Goal: Information Seeking & Learning: Learn about a topic

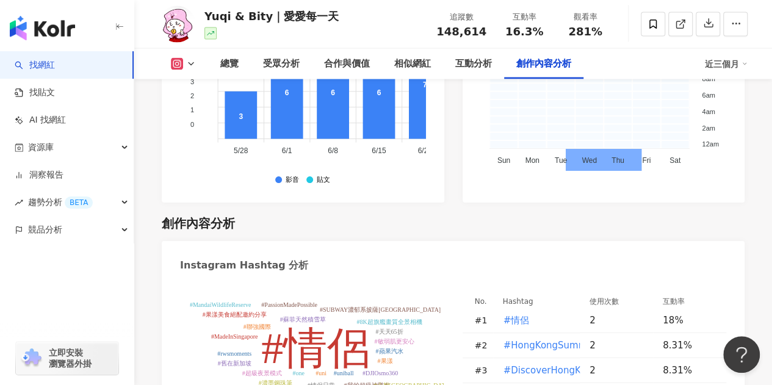
scroll to position [3845, 0]
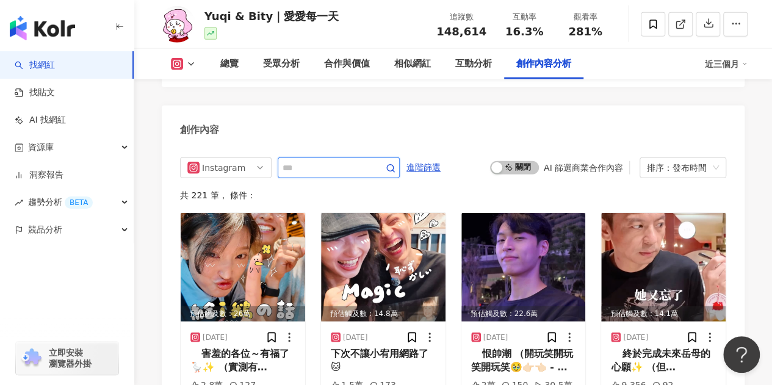
click at [319, 161] on input "text" at bounding box center [325, 168] width 85 height 15
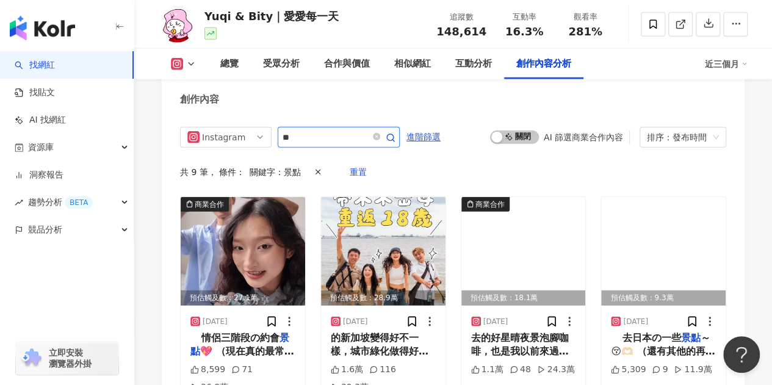
scroll to position [3894, 0]
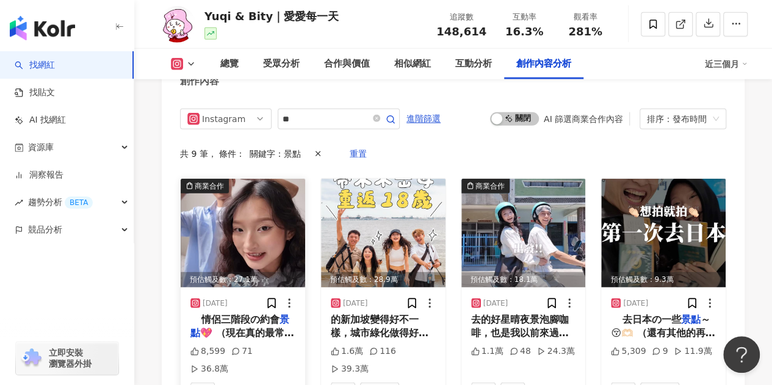
click at [227, 196] on img at bounding box center [243, 233] width 124 height 109
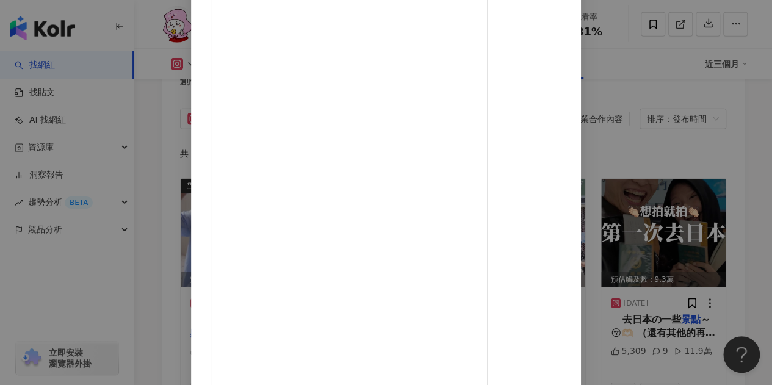
scroll to position [0, 0]
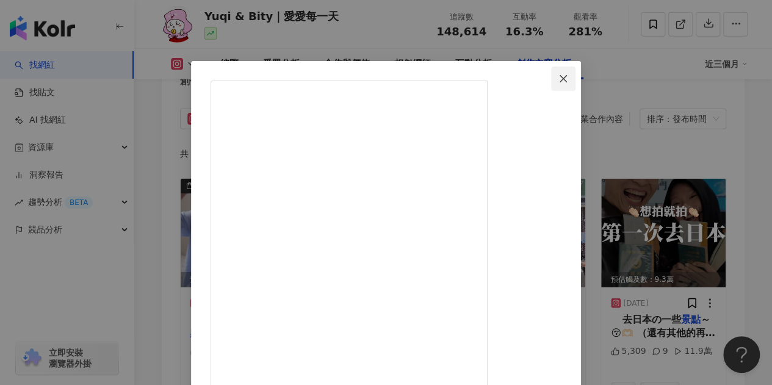
click at [568, 79] on icon "close" at bounding box center [563, 79] width 10 height 10
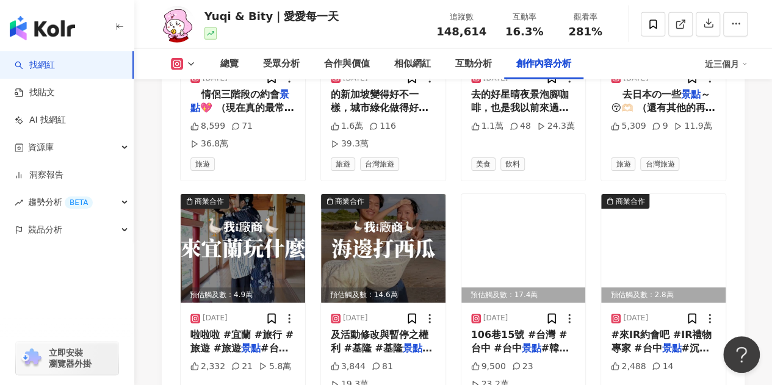
scroll to position [4138, 0]
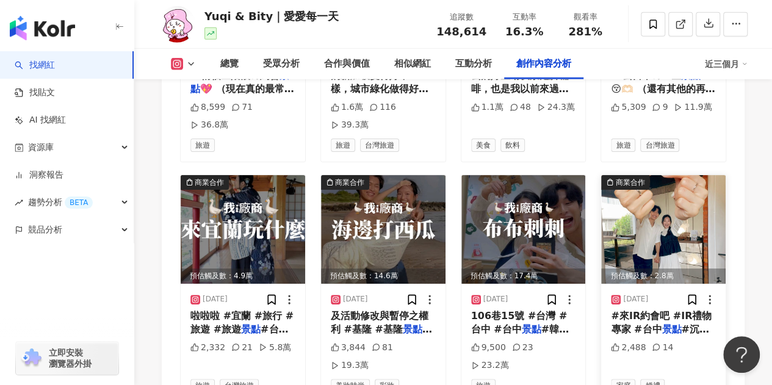
click at [655, 175] on img at bounding box center [663, 229] width 124 height 109
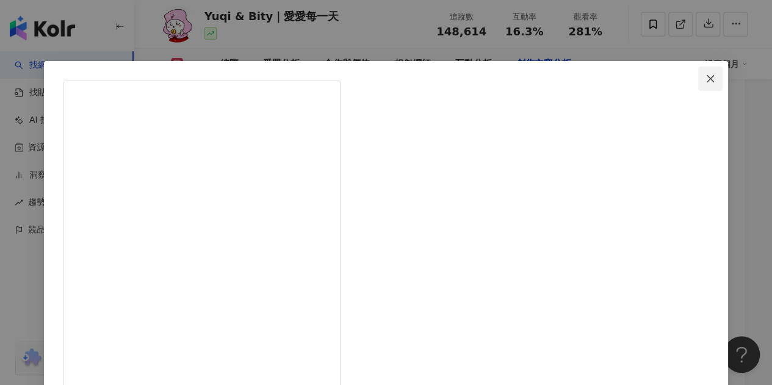
click at [698, 74] on span "Close" at bounding box center [710, 79] width 24 height 10
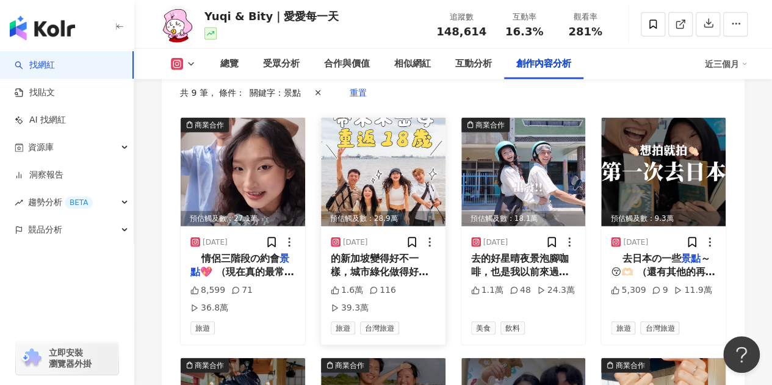
scroll to position [3894, 0]
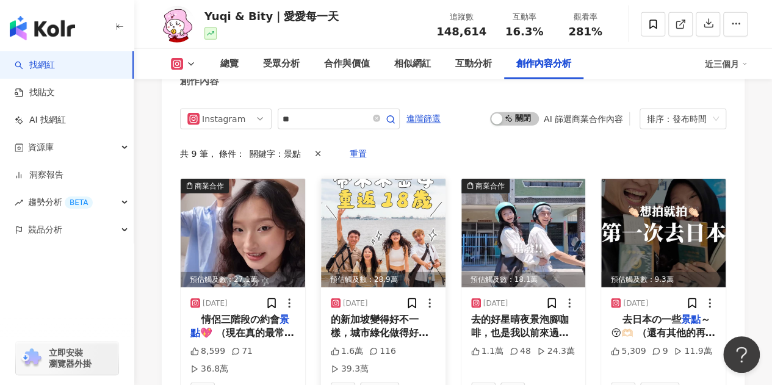
click at [352, 201] on img at bounding box center [383, 233] width 124 height 109
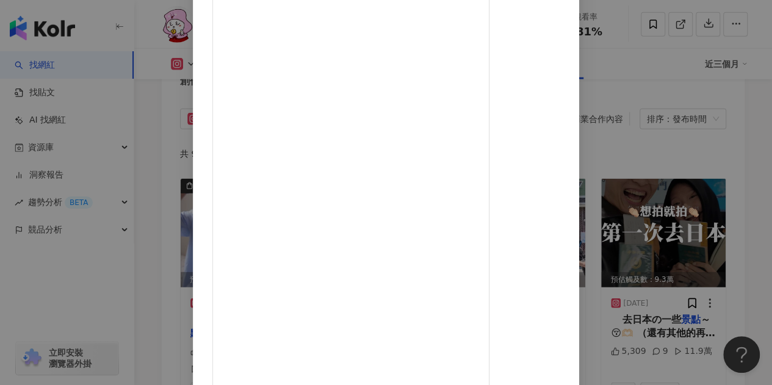
scroll to position [0, 0]
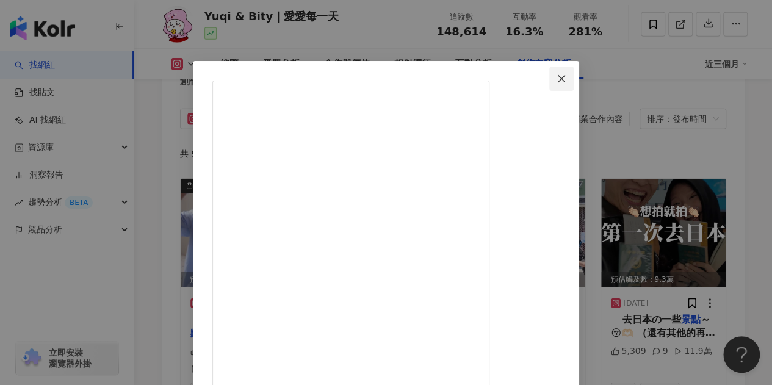
click at [566, 75] on icon "close" at bounding box center [562, 79] width 10 height 10
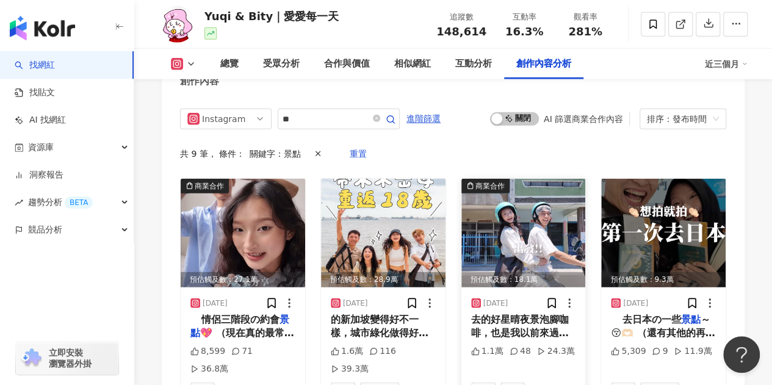
click at [519, 179] on img at bounding box center [523, 233] width 124 height 109
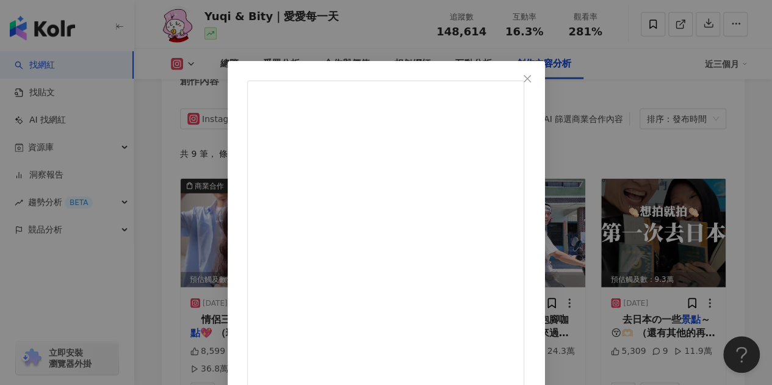
scroll to position [22, 0]
click at [539, 79] on span "Close" at bounding box center [527, 79] width 24 height 10
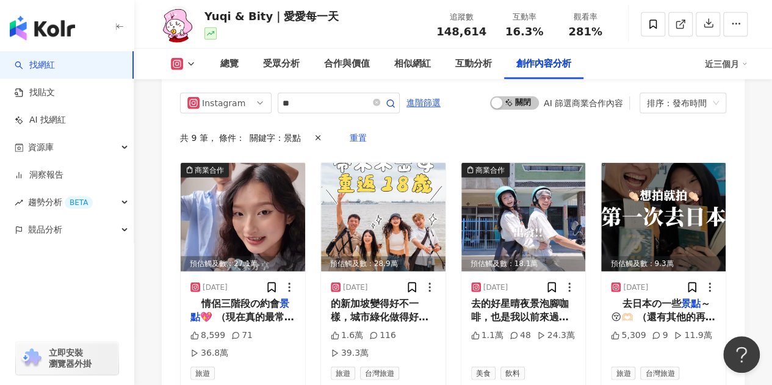
scroll to position [3772, 0]
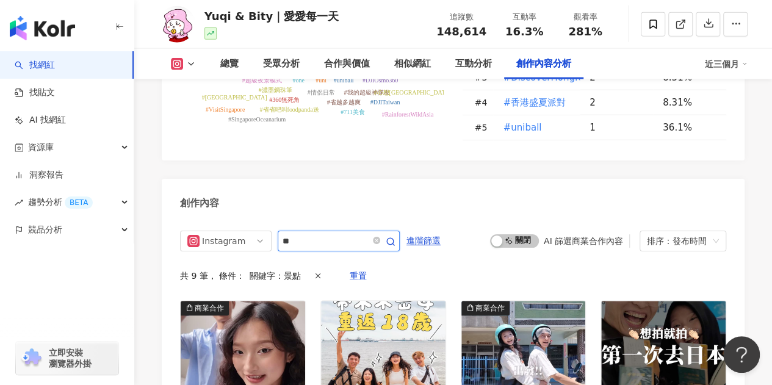
drag, startPoint x: 315, startPoint y: 205, endPoint x: 276, endPoint y: 198, distance: 39.7
click at [276, 231] on div "Instagram **" at bounding box center [290, 241] width 220 height 21
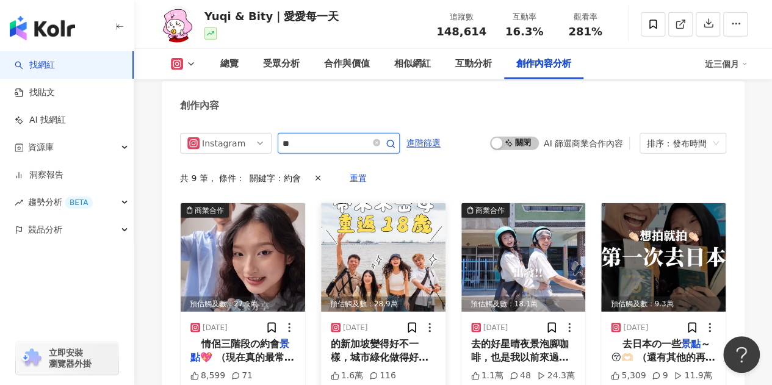
scroll to position [3894, 0]
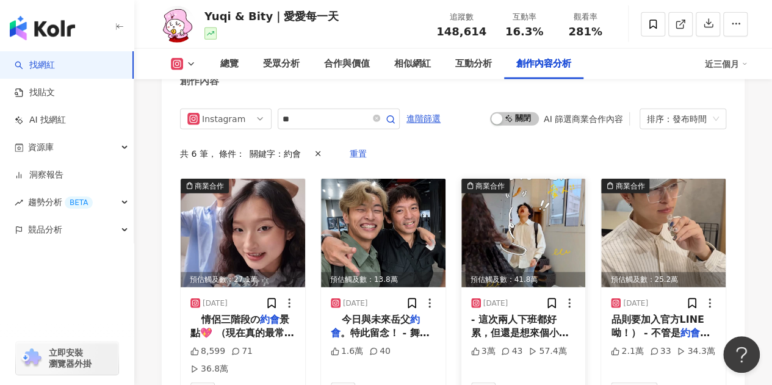
click at [521, 184] on img at bounding box center [523, 233] width 124 height 109
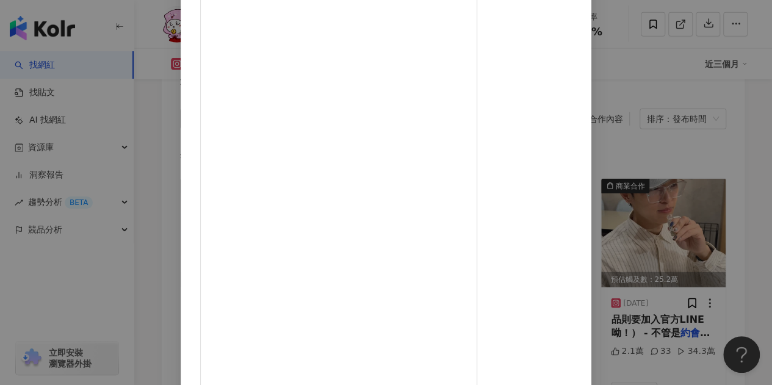
scroll to position [61, 0]
click at [579, 14] on icon "close" at bounding box center [574, 18] width 10 height 10
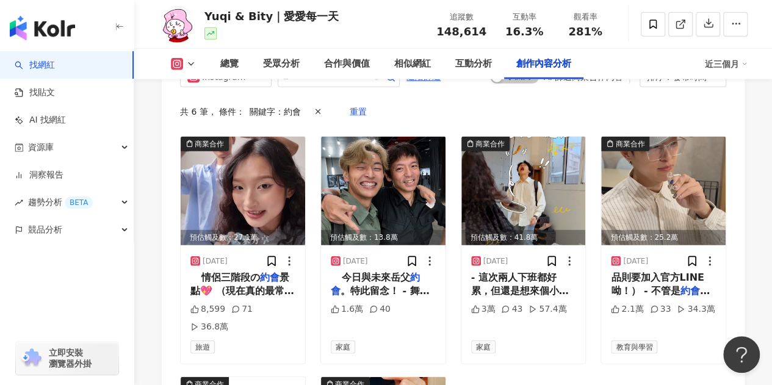
scroll to position [3955, 0]
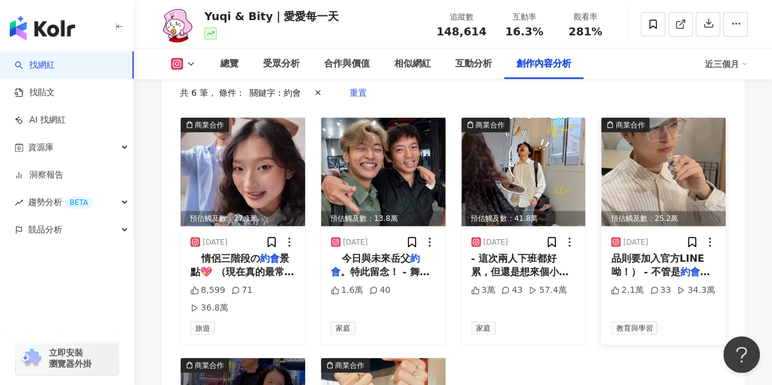
click at [668, 167] on img at bounding box center [663, 172] width 124 height 109
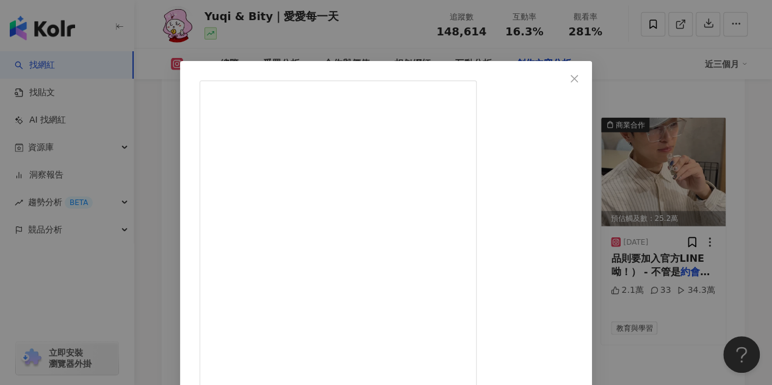
scroll to position [62, 0]
click at [586, 84] on button "Close" at bounding box center [574, 79] width 24 height 24
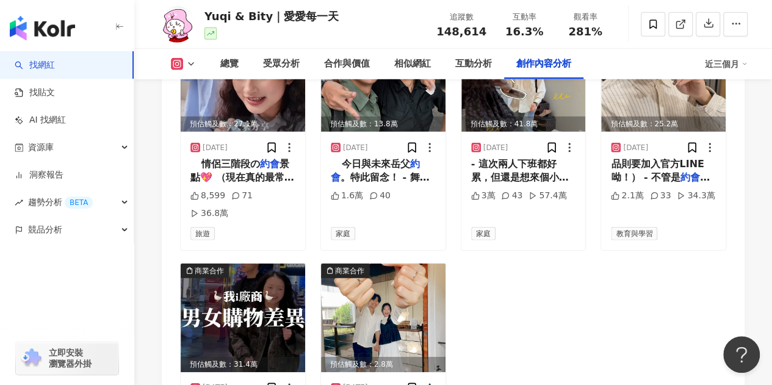
scroll to position [4077, 0]
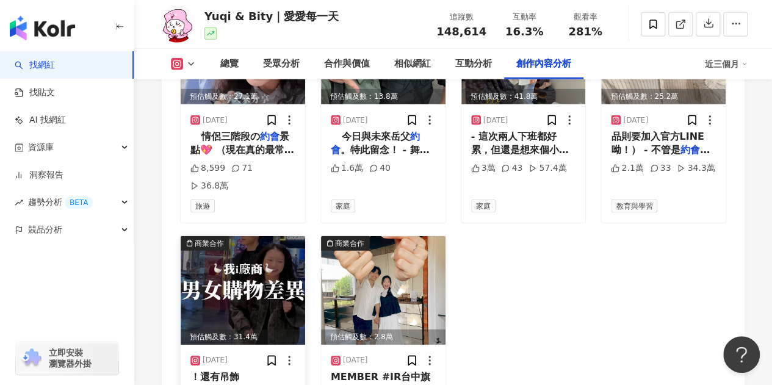
click at [226, 236] on img at bounding box center [243, 290] width 124 height 109
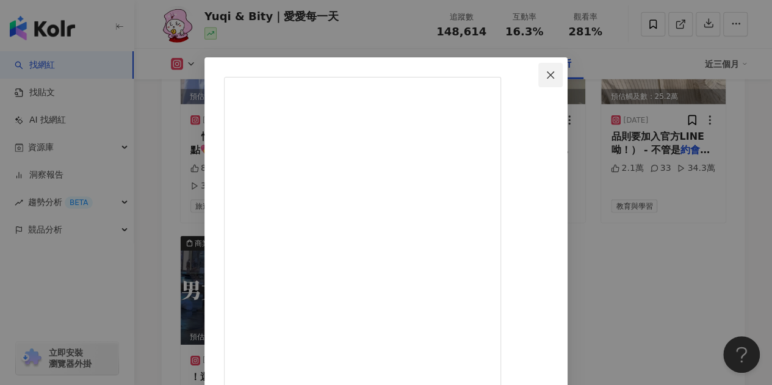
scroll to position [0, 0]
click at [555, 79] on icon "close" at bounding box center [551, 79] width 10 height 10
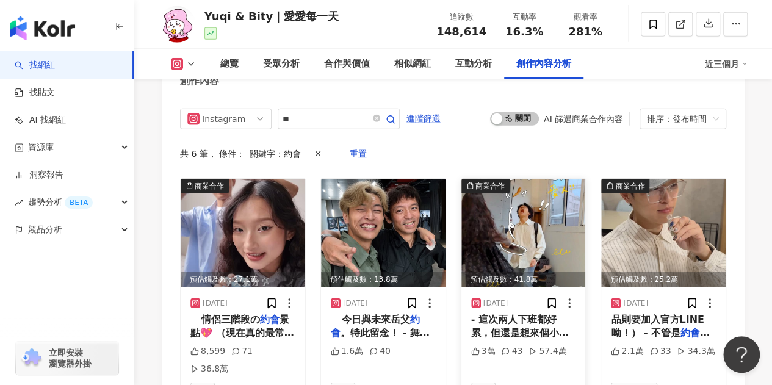
scroll to position [3833, 0]
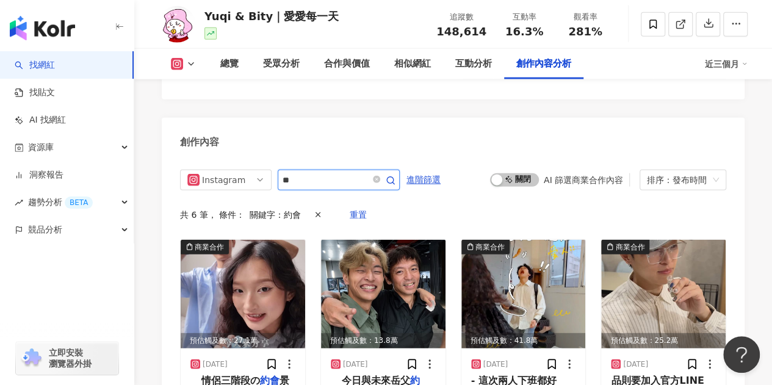
drag, startPoint x: 306, startPoint y: 139, endPoint x: 273, endPoint y: 131, distance: 34.5
click at [273, 170] on div "Instagram **" at bounding box center [290, 180] width 220 height 21
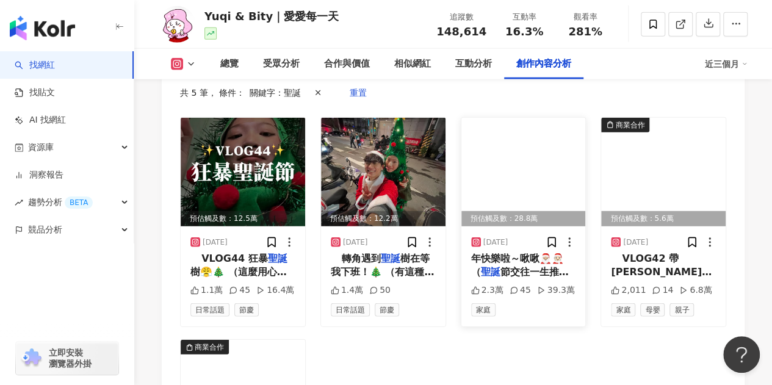
scroll to position [3894, 0]
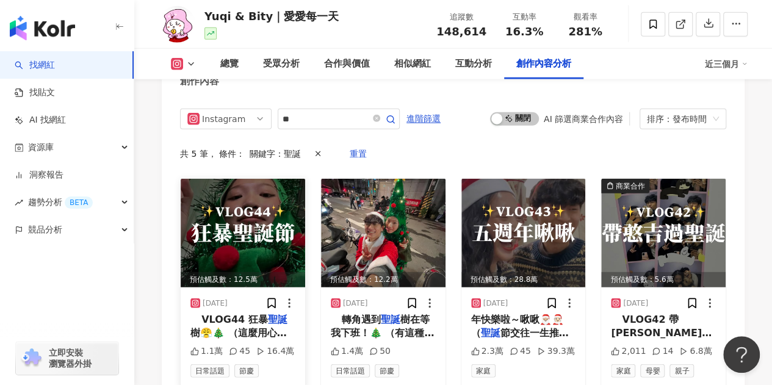
click at [237, 182] on img at bounding box center [243, 233] width 124 height 109
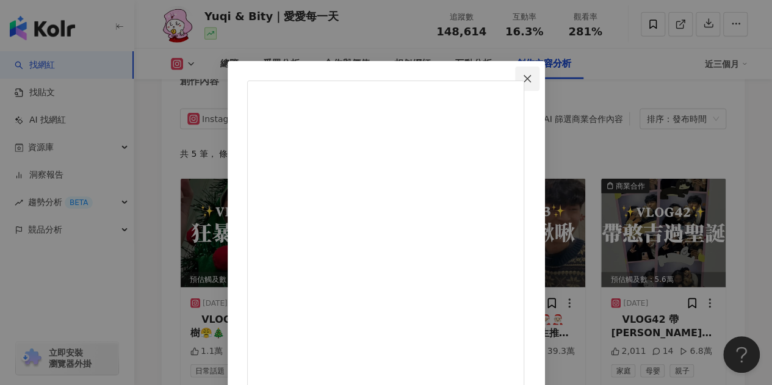
click at [539, 78] on span "Close" at bounding box center [527, 79] width 24 height 10
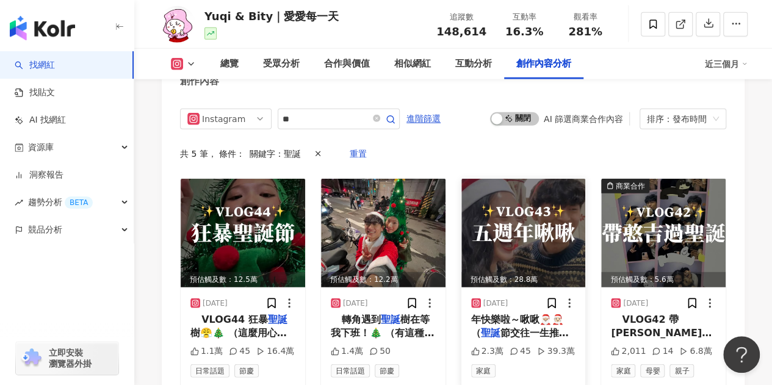
click at [511, 209] on img at bounding box center [523, 233] width 124 height 109
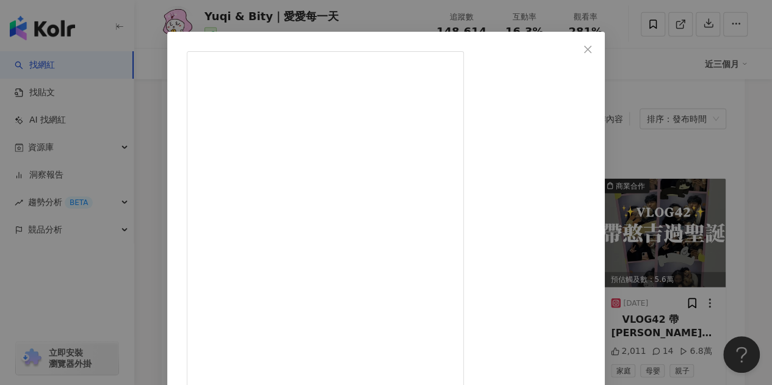
scroll to position [0, 0]
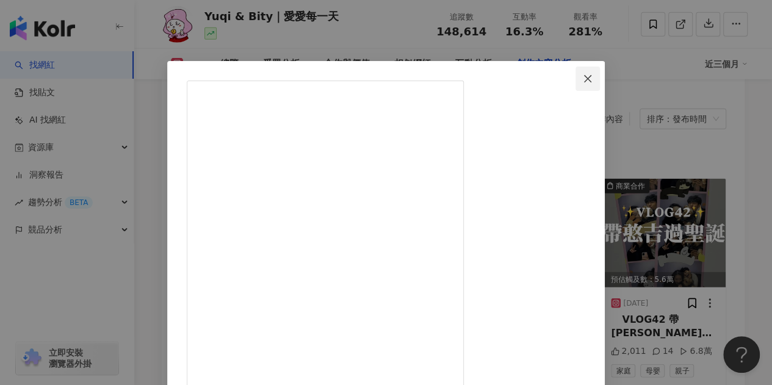
click at [593, 80] on icon "close" at bounding box center [588, 79] width 10 height 10
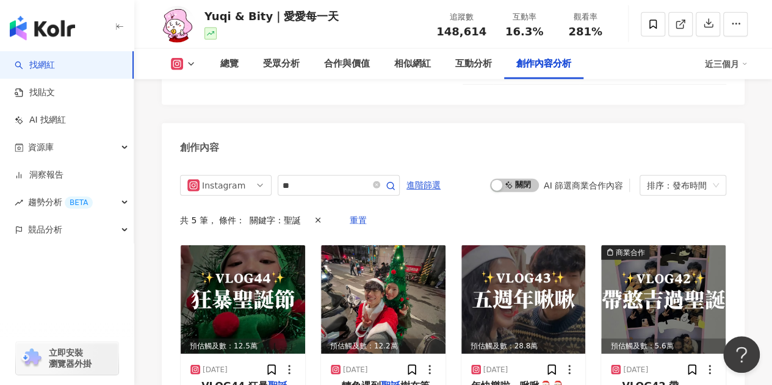
scroll to position [3772, 0]
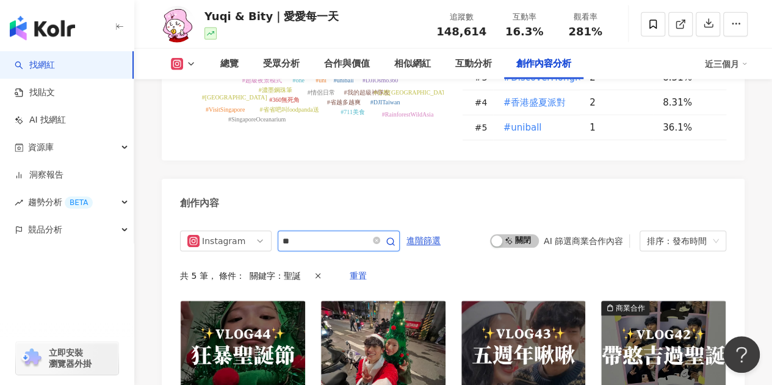
drag, startPoint x: 323, startPoint y: 201, endPoint x: 285, endPoint y: 197, distance: 38.8
click at [285, 234] on input "**" at bounding box center [325, 241] width 85 height 15
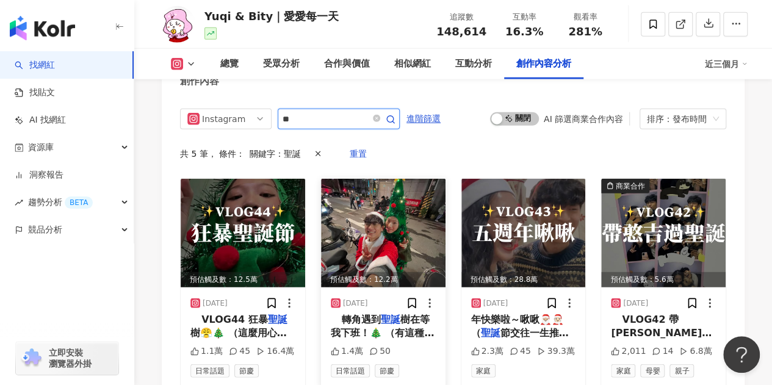
scroll to position [3894, 0]
click at [506, 198] on img at bounding box center [523, 233] width 124 height 109
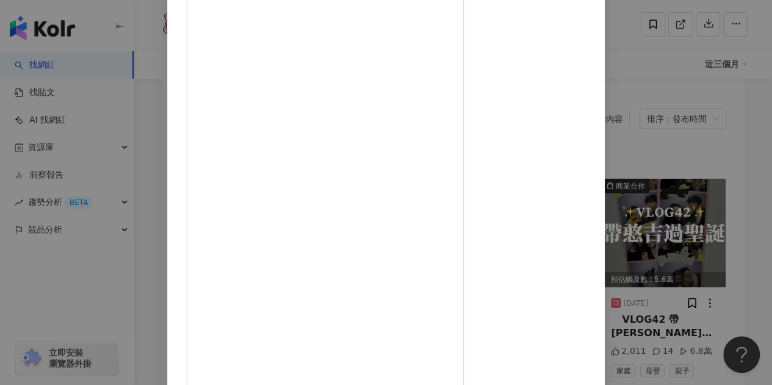
scroll to position [0, 0]
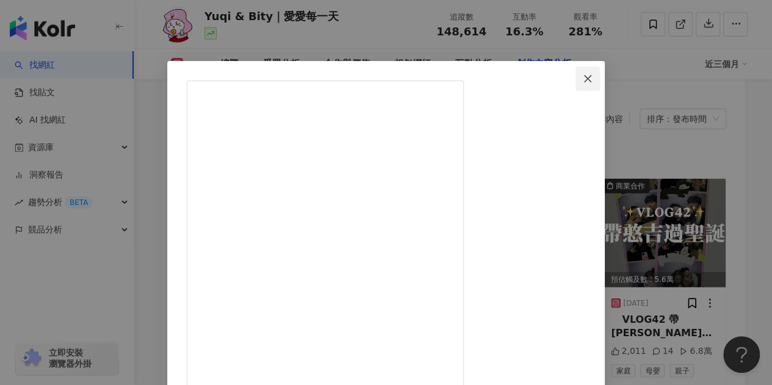
click at [600, 73] on button "Close" at bounding box center [587, 79] width 24 height 24
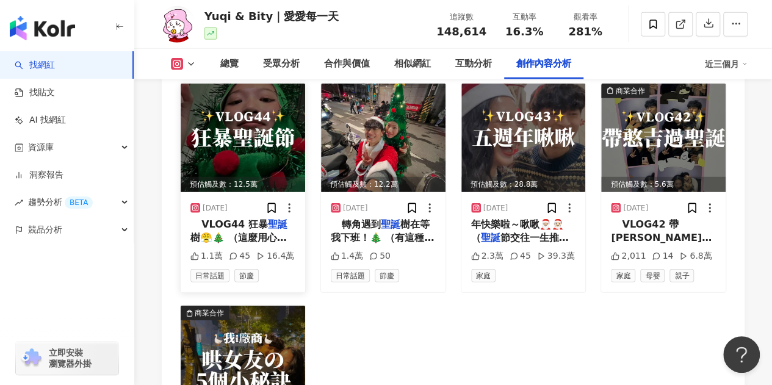
scroll to position [4016, 0]
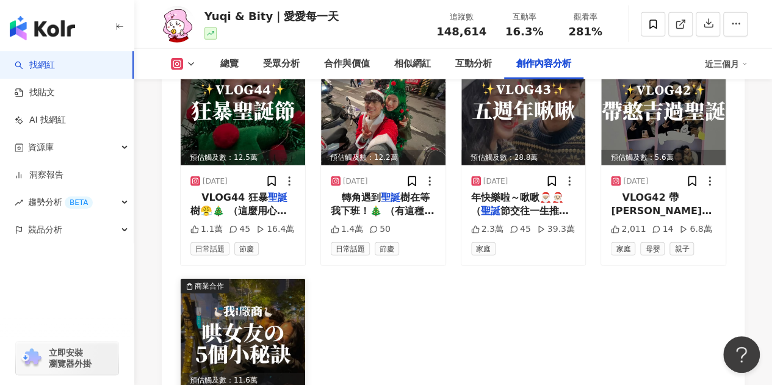
click at [262, 279] on img at bounding box center [243, 333] width 124 height 109
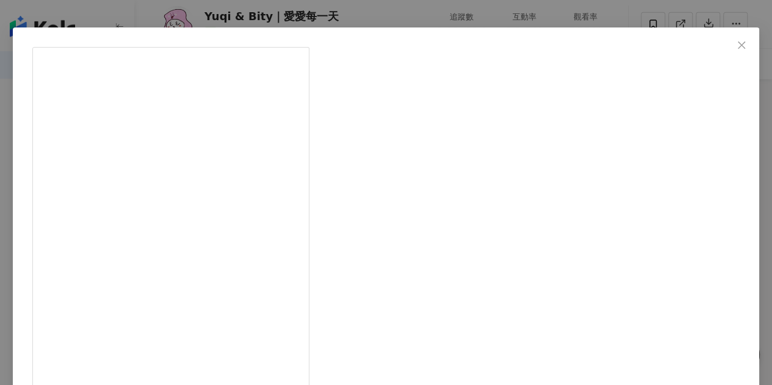
scroll to position [61, 0]
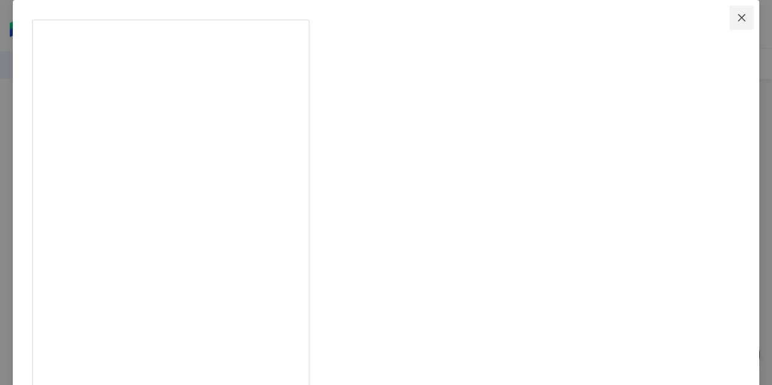
click at [729, 15] on span "Close" at bounding box center [741, 18] width 24 height 10
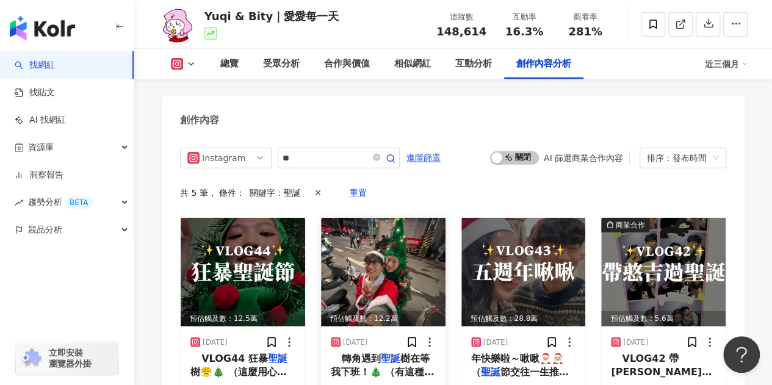
scroll to position [3833, 0]
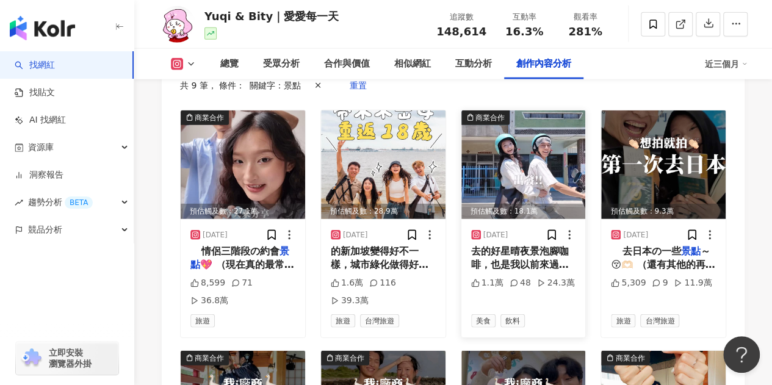
scroll to position [3894, 0]
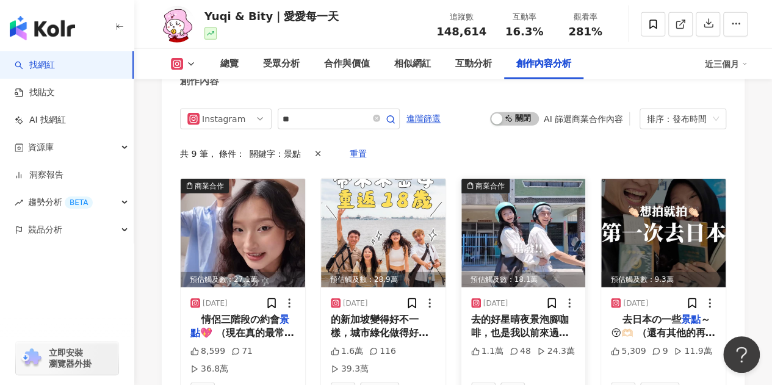
click at [526, 193] on img at bounding box center [523, 233] width 124 height 109
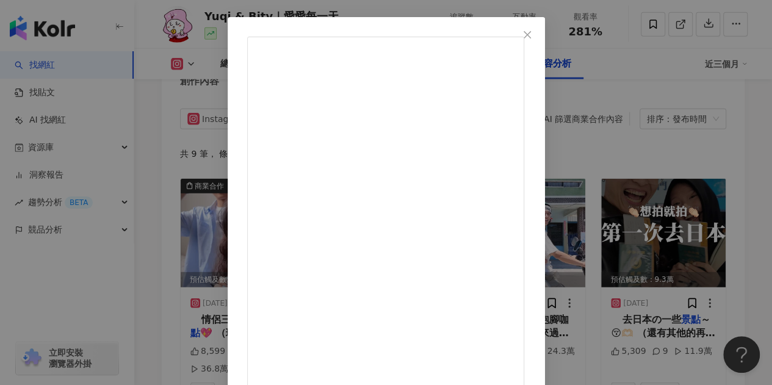
scroll to position [0, 0]
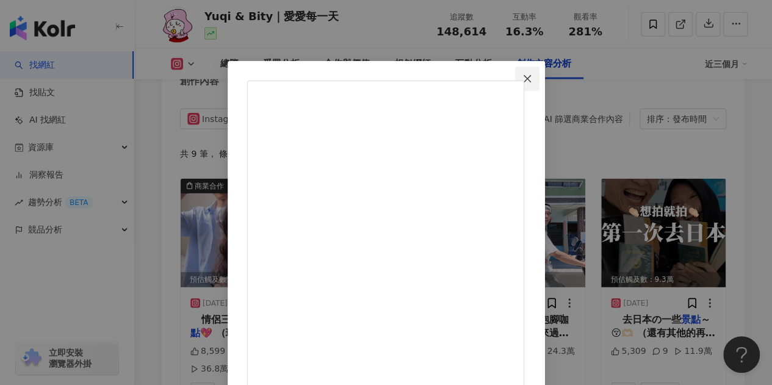
click at [531, 81] on icon "close" at bounding box center [527, 77] width 7 height 7
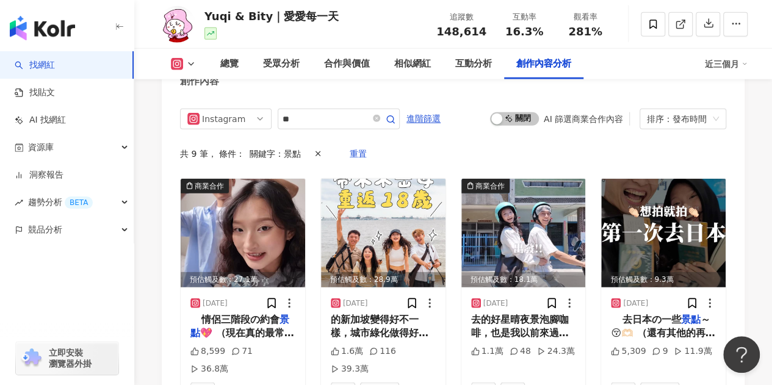
drag, startPoint x: 159, startPoint y: 131, endPoint x: 162, endPoint y: 123, distance: 8.5
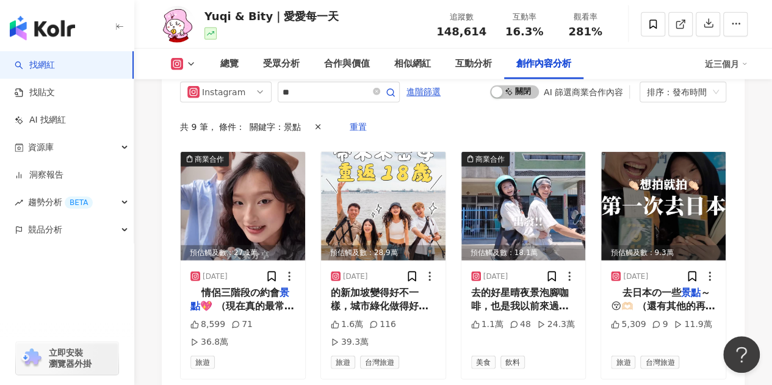
scroll to position [3894, 0]
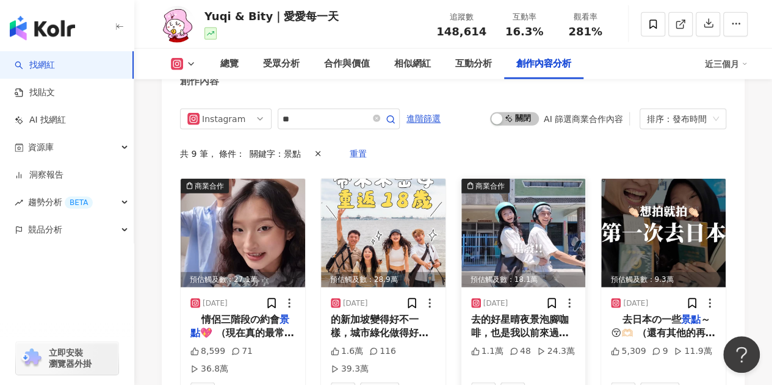
click at [513, 181] on img at bounding box center [523, 233] width 124 height 109
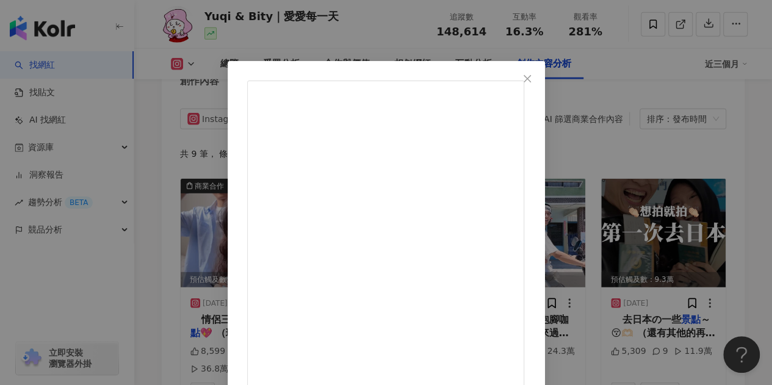
scroll to position [61, 0]
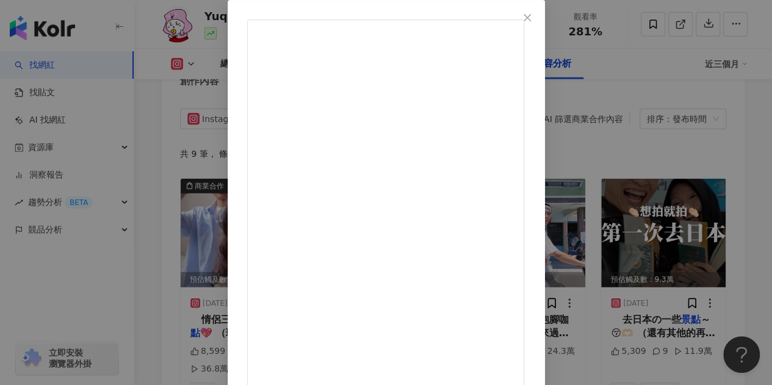
click at [539, 12] on button "Close" at bounding box center [527, 17] width 24 height 24
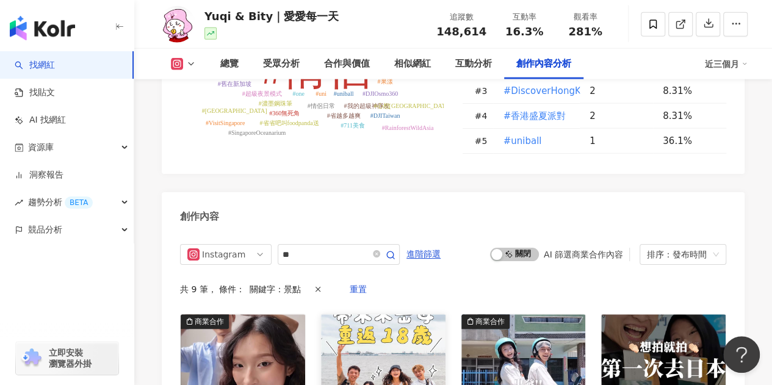
scroll to position [3833, 0]
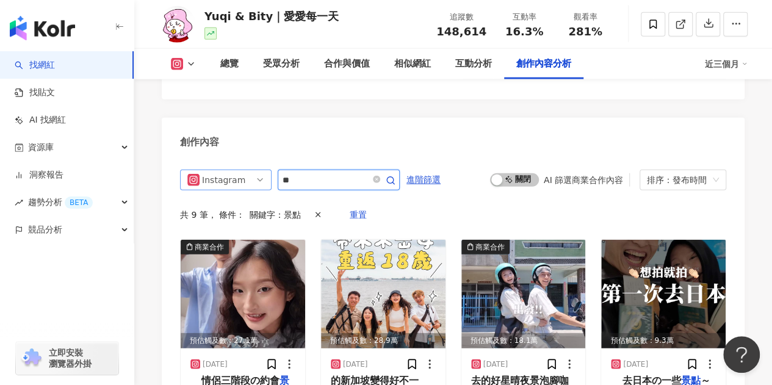
drag, startPoint x: 281, startPoint y: 135, endPoint x: 269, endPoint y: 132, distance: 12.4
click at [269, 170] on div "Instagram **" at bounding box center [290, 180] width 220 height 21
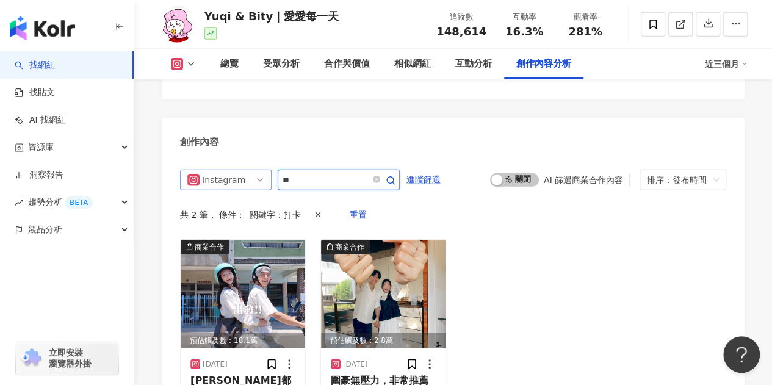
drag, startPoint x: 317, startPoint y: 143, endPoint x: 266, endPoint y: 137, distance: 51.6
click at [265, 170] on div "Instagram **" at bounding box center [290, 180] width 220 height 21
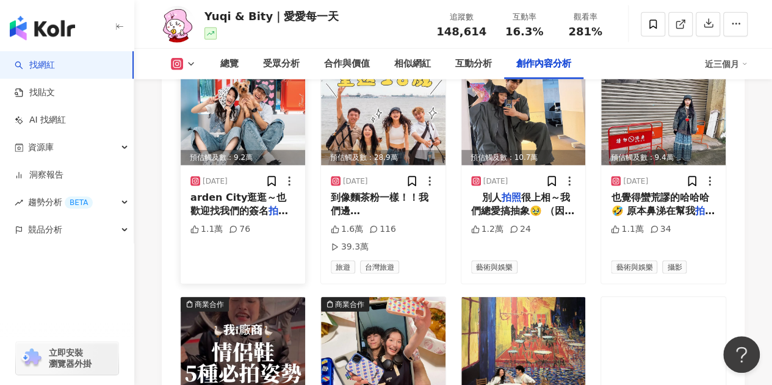
scroll to position [3772, 0]
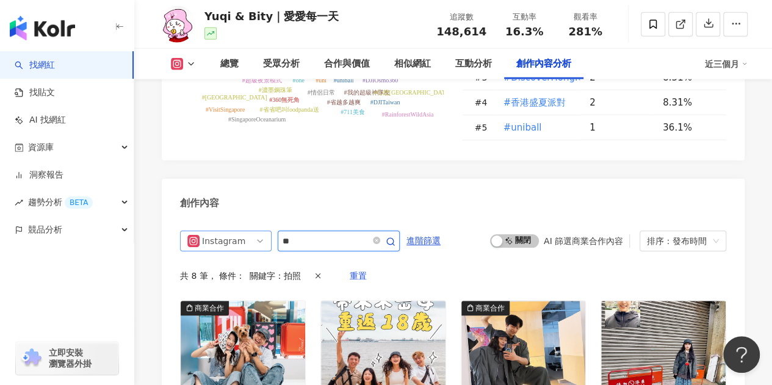
drag, startPoint x: 308, startPoint y: 201, endPoint x: 245, endPoint y: 200, distance: 62.9
click at [245, 231] on div "Instagram **" at bounding box center [290, 241] width 220 height 21
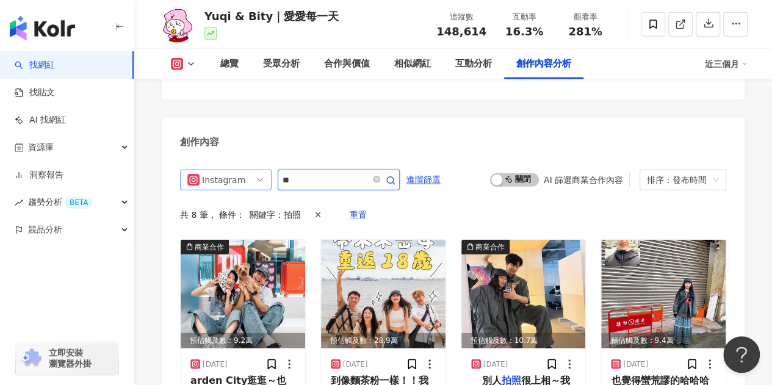
type input "*"
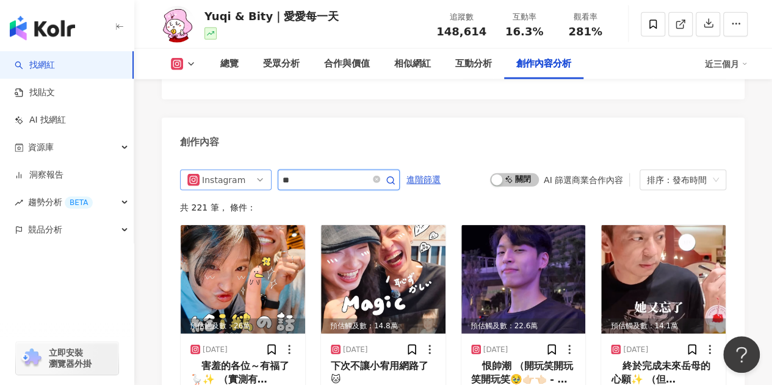
type input "**"
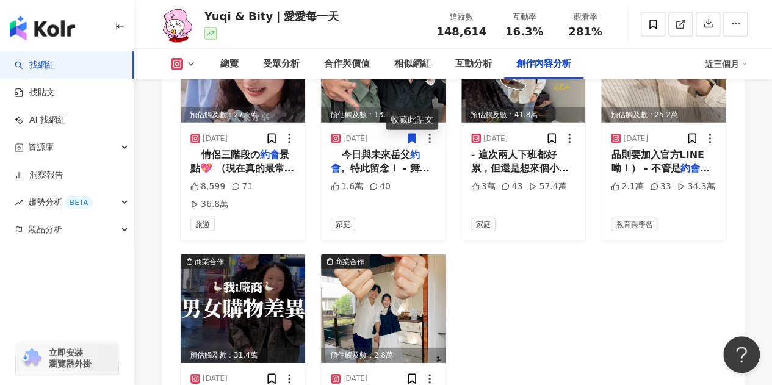
scroll to position [4077, 0]
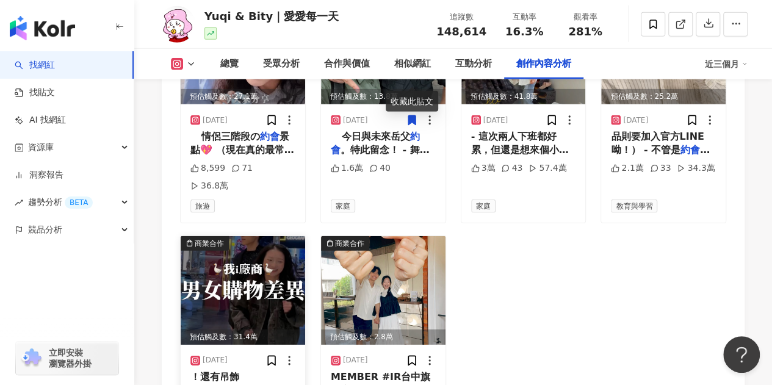
click at [259, 239] on img at bounding box center [243, 290] width 124 height 109
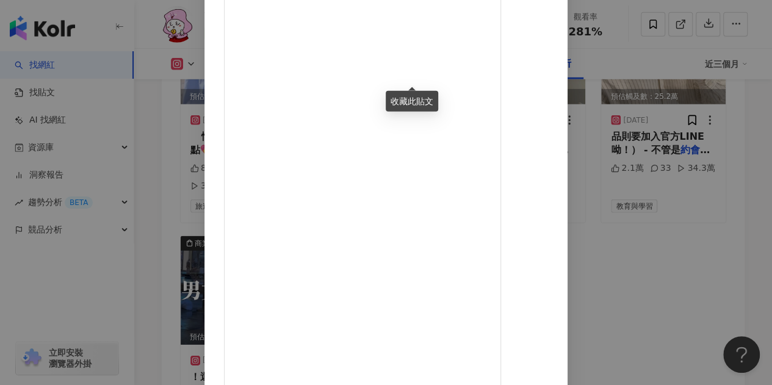
scroll to position [0, 0]
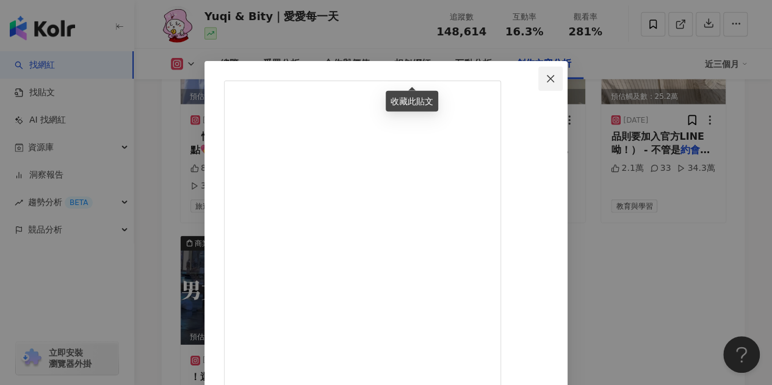
click at [555, 80] on icon "close" at bounding box center [551, 79] width 10 height 10
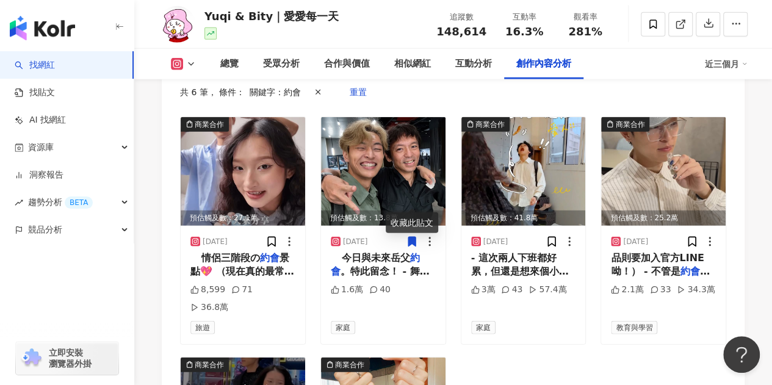
scroll to position [3955, 0]
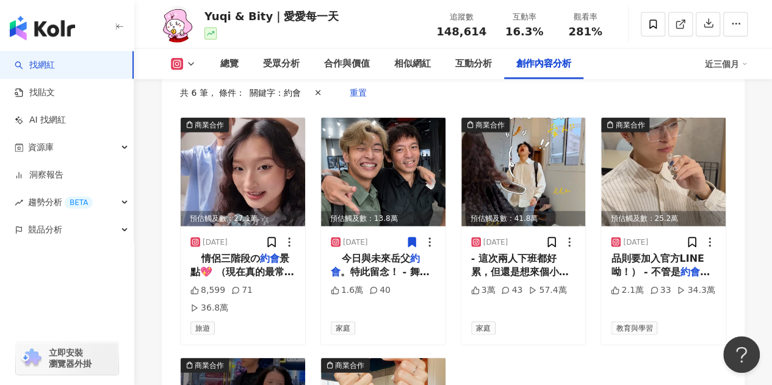
click at [410, 237] on icon at bounding box center [411, 241] width 7 height 9
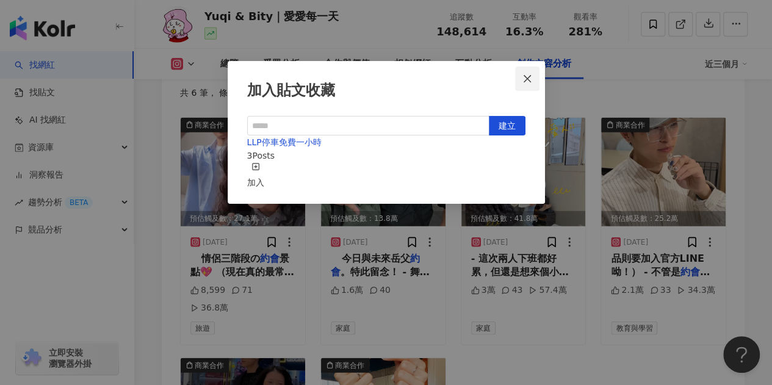
click at [516, 82] on span "Close" at bounding box center [527, 79] width 24 height 10
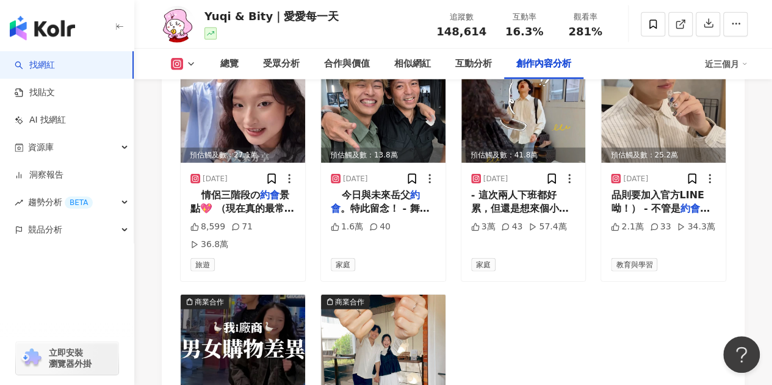
scroll to position [4077, 0]
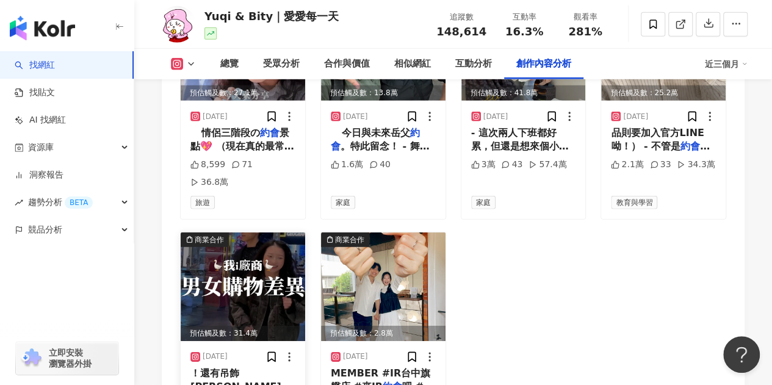
click at [256, 237] on img at bounding box center [243, 287] width 124 height 109
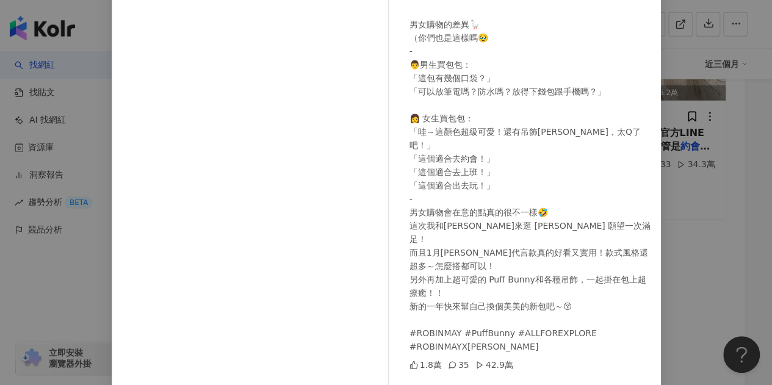
scroll to position [61, 0]
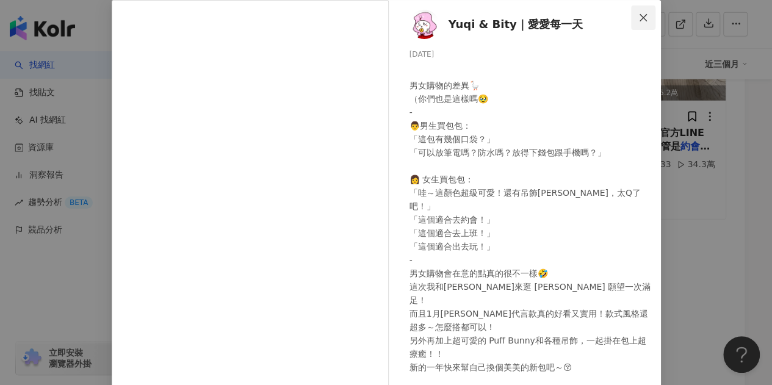
click at [639, 15] on icon "close" at bounding box center [643, 18] width 10 height 10
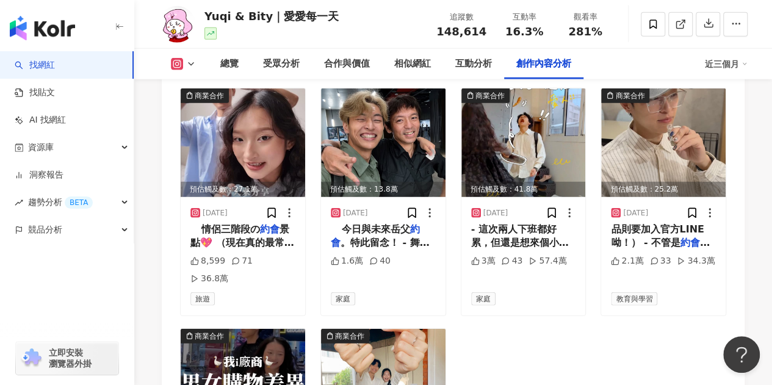
scroll to position [3955, 0]
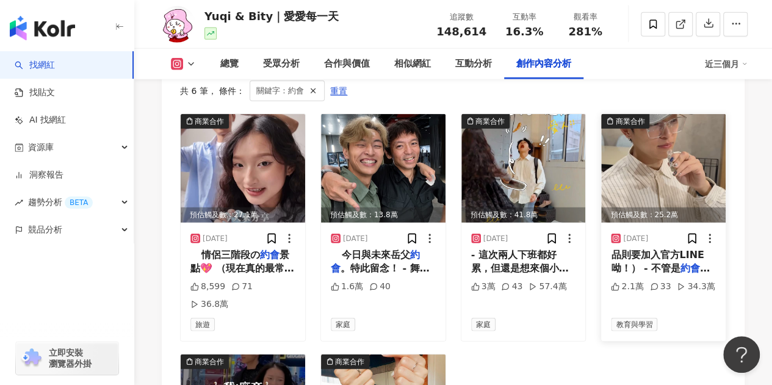
click at [650, 152] on img at bounding box center [663, 168] width 124 height 109
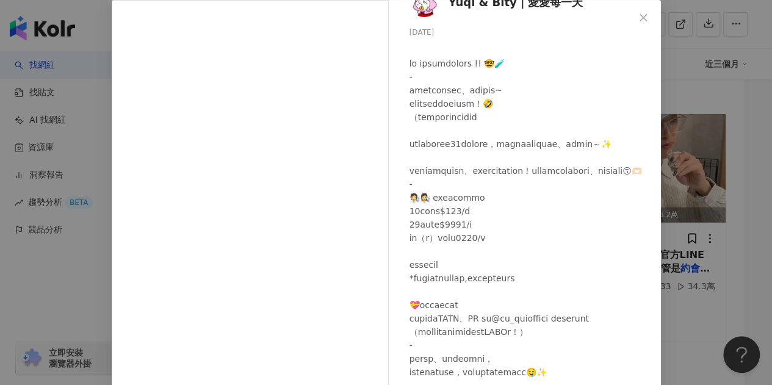
scroll to position [1, 0]
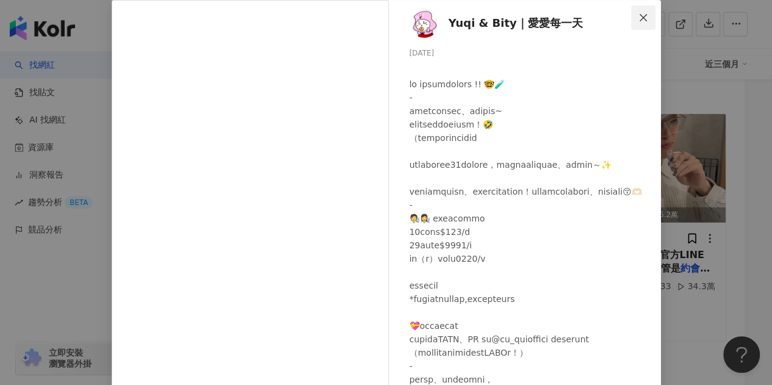
click at [638, 21] on icon "close" at bounding box center [643, 18] width 10 height 10
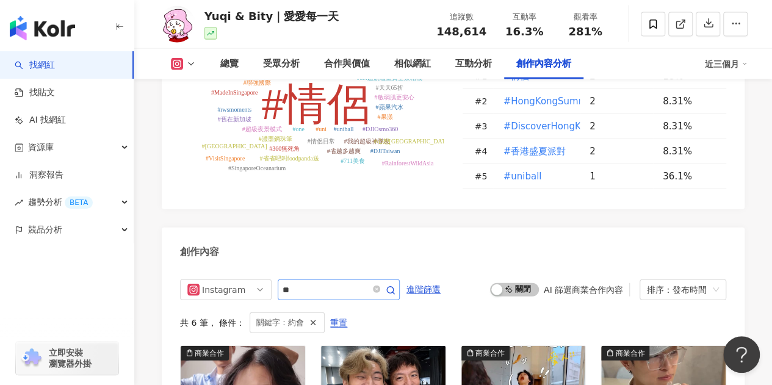
scroll to position [3711, 0]
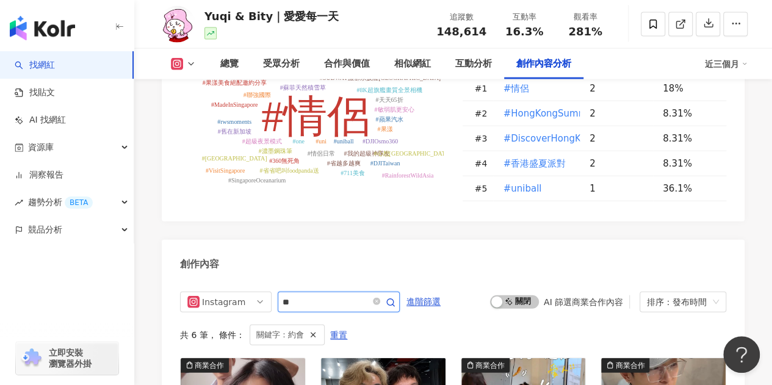
drag, startPoint x: 328, startPoint y: 267, endPoint x: 278, endPoint y: 264, distance: 50.1
click at [278, 292] on span "**" at bounding box center [339, 302] width 122 height 21
